Goal: Navigation & Orientation: Find specific page/section

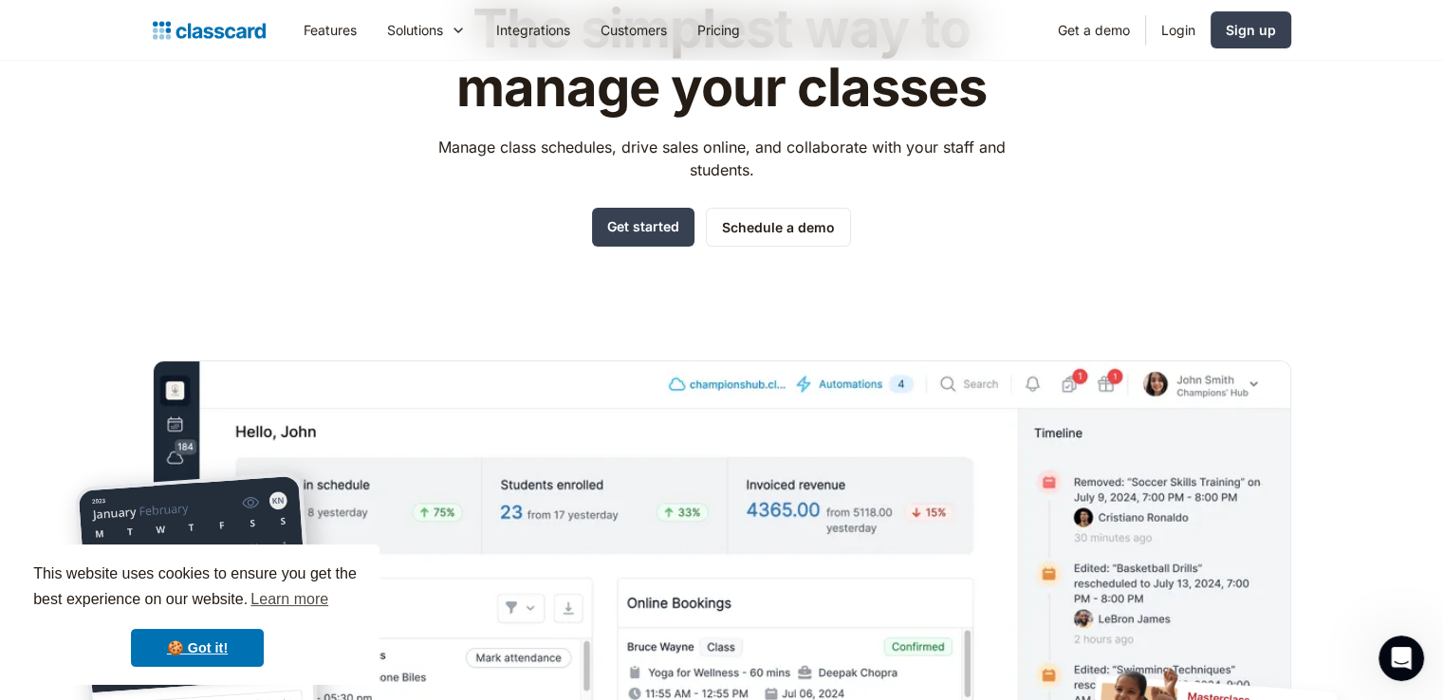
scroll to position [190, 0]
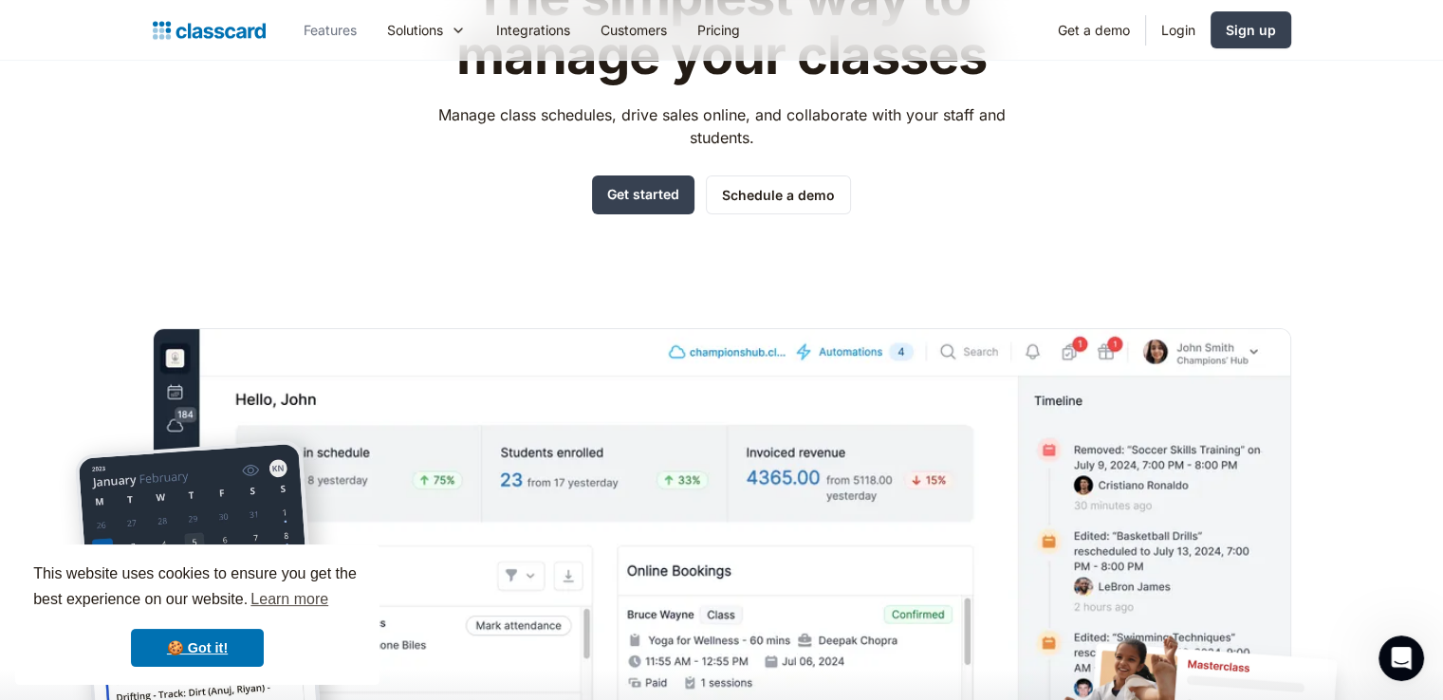
click at [342, 24] on link "Features" at bounding box center [329, 30] width 83 height 43
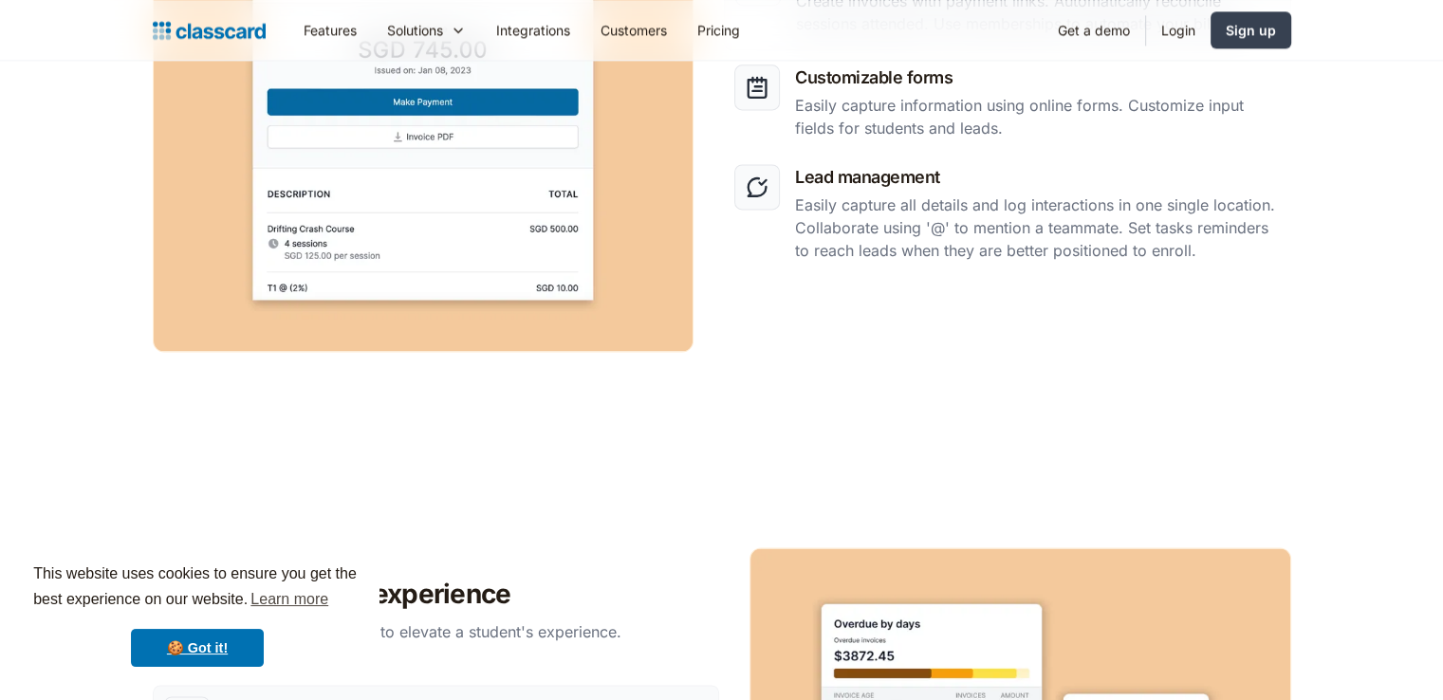
scroll to position [2846, 0]
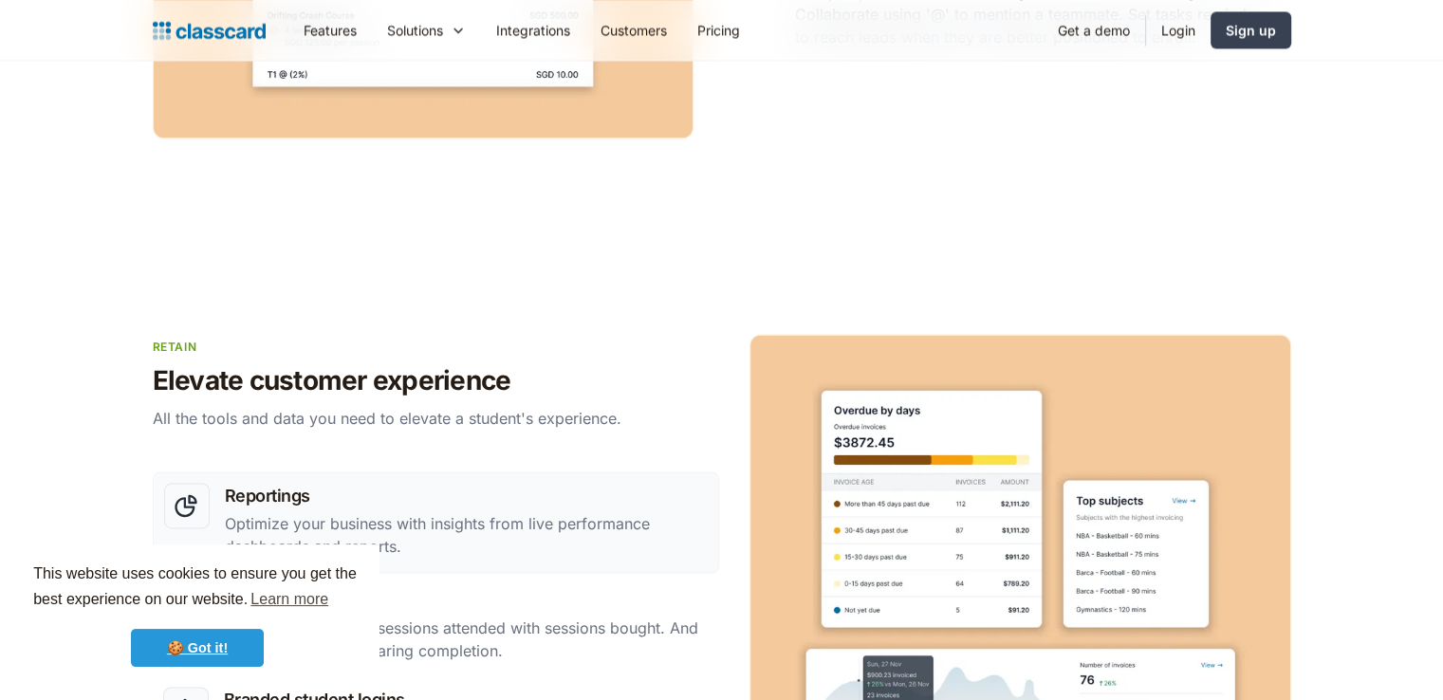
click at [178, 639] on link "🍪 Got it!" at bounding box center [197, 648] width 133 height 38
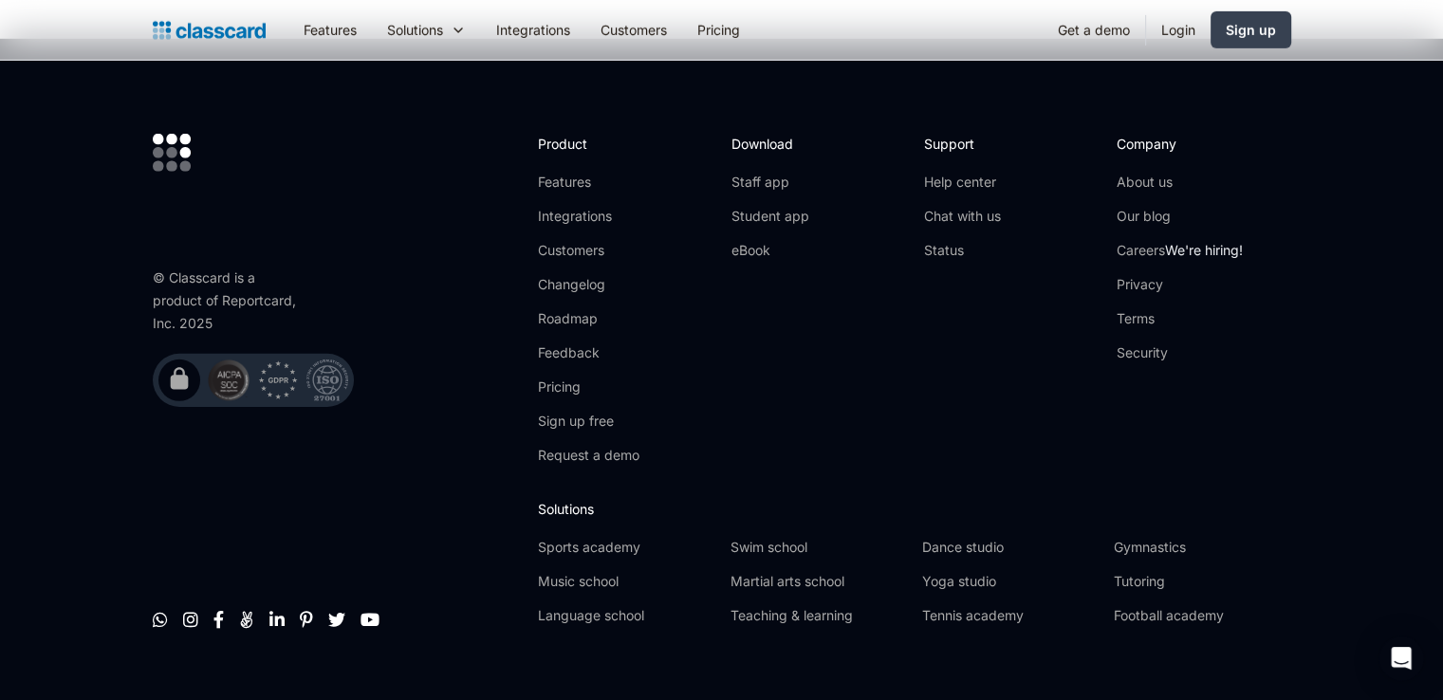
scroll to position [5925, 0]
